Goal: Information Seeking & Learning: Learn about a topic

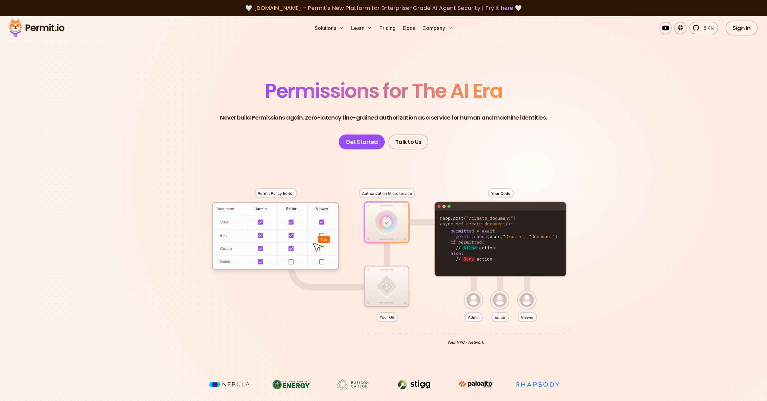
click at [76, 159] on section "Permissions for The AI Era Never build Permissions again. Zero-latency fine-gra…" at bounding box center [383, 221] width 767 height 411
click at [250, 160] on div at bounding box center [384, 263] width 436 height 229
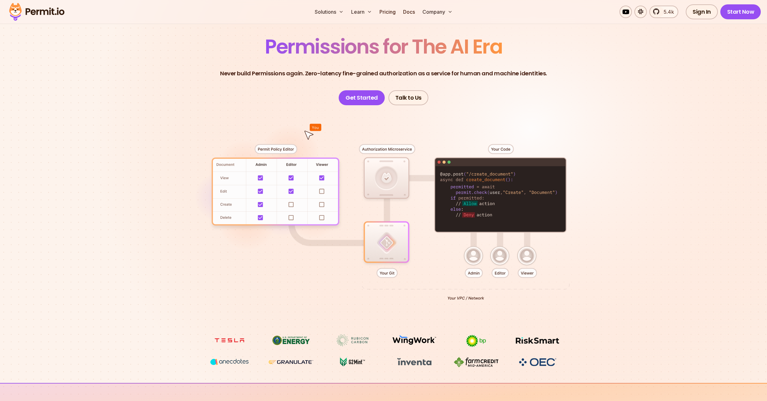
scroll to position [249, 0]
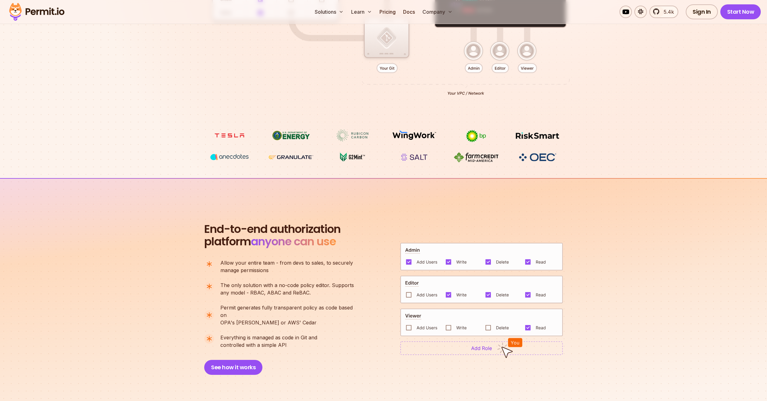
drag, startPoint x: 582, startPoint y: 161, endPoint x: 168, endPoint y: 129, distance: 415.2
click at [168, 128] on div at bounding box center [384, 14] width 436 height 229
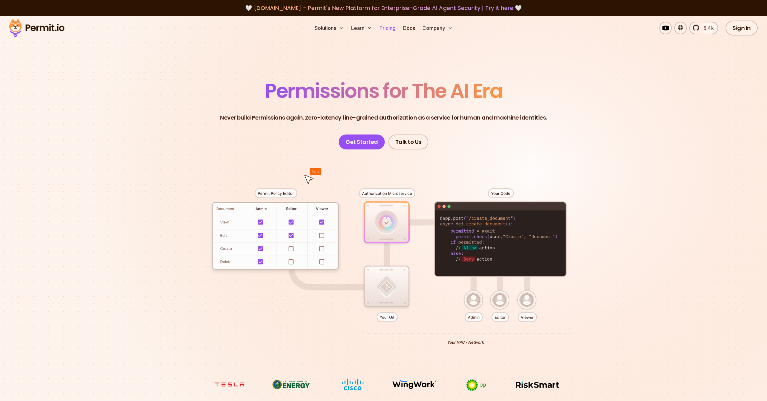
click at [386, 26] on link "Pricing" at bounding box center [387, 28] width 21 height 12
